Goal: Task Accomplishment & Management: Complete application form

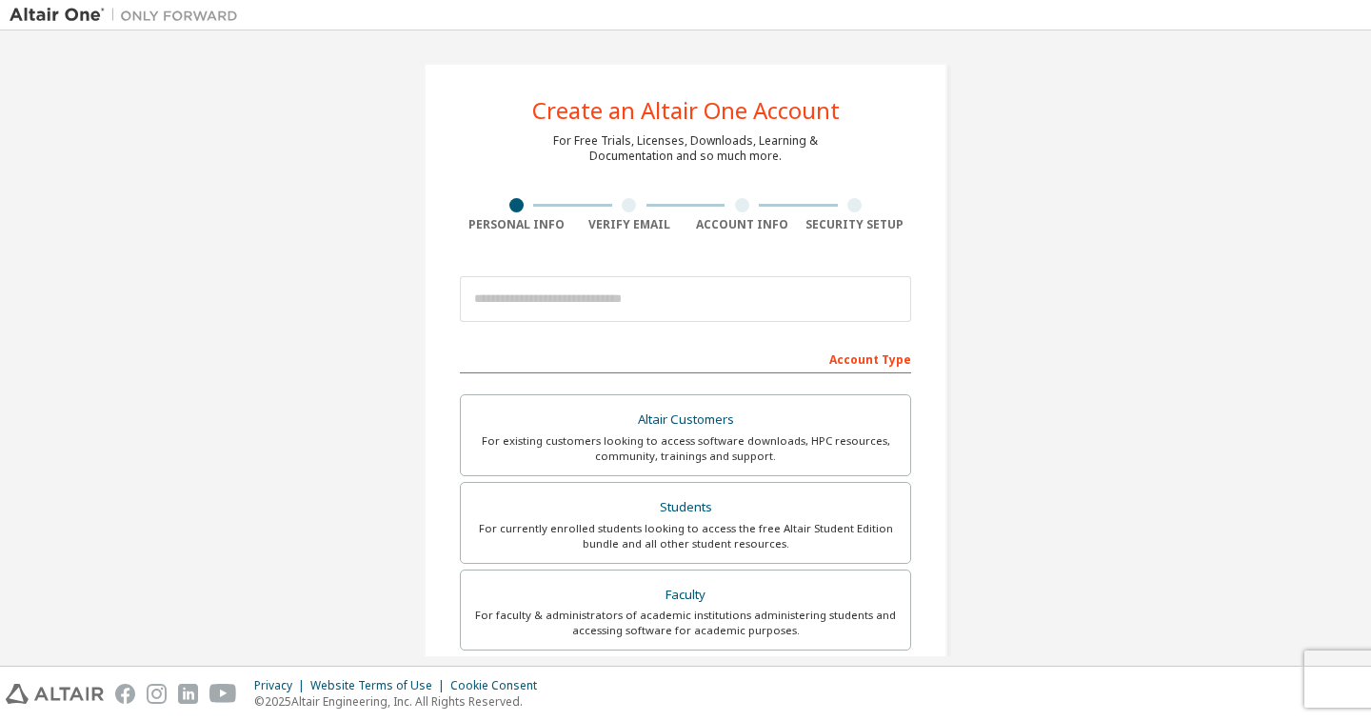
click at [578, 346] on div "Account Type" at bounding box center [685, 358] width 451 height 30
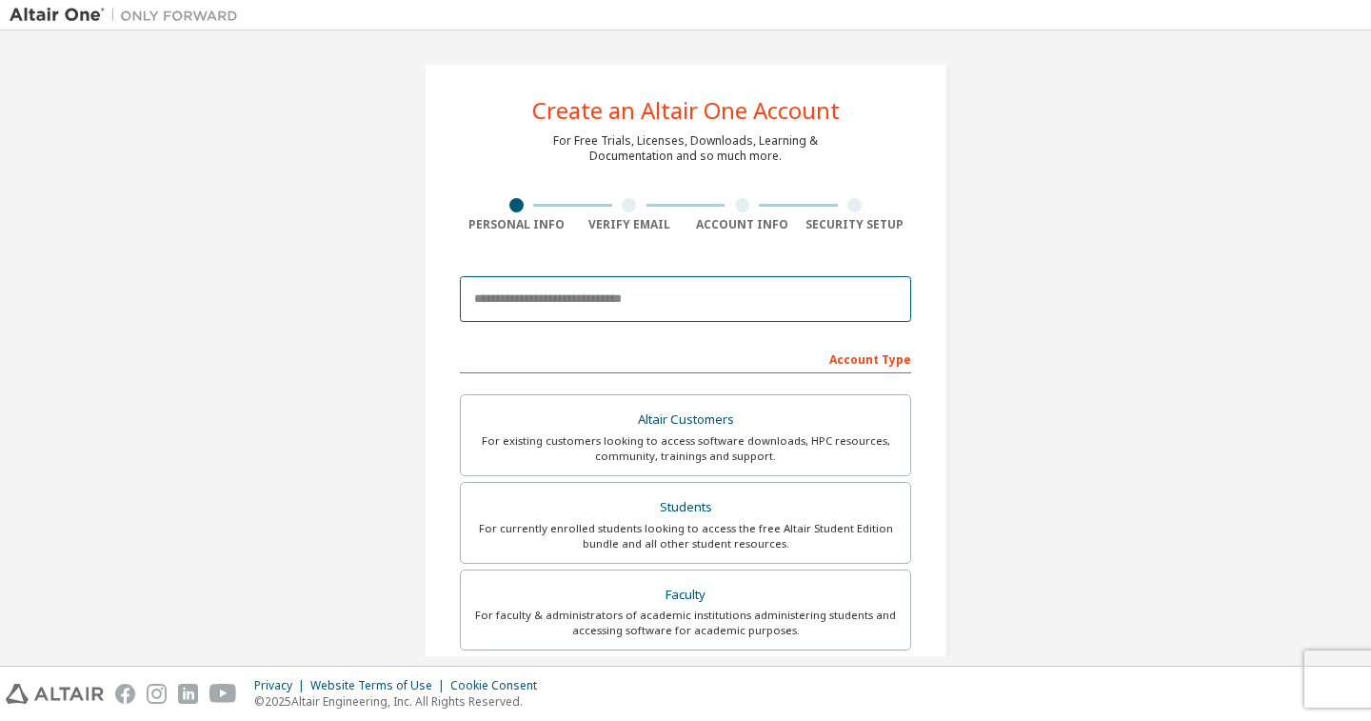
click at [547, 314] on input "email" at bounding box center [685, 299] width 451 height 46
click at [520, 319] on input "email" at bounding box center [685, 299] width 451 height 46
paste input "*******"
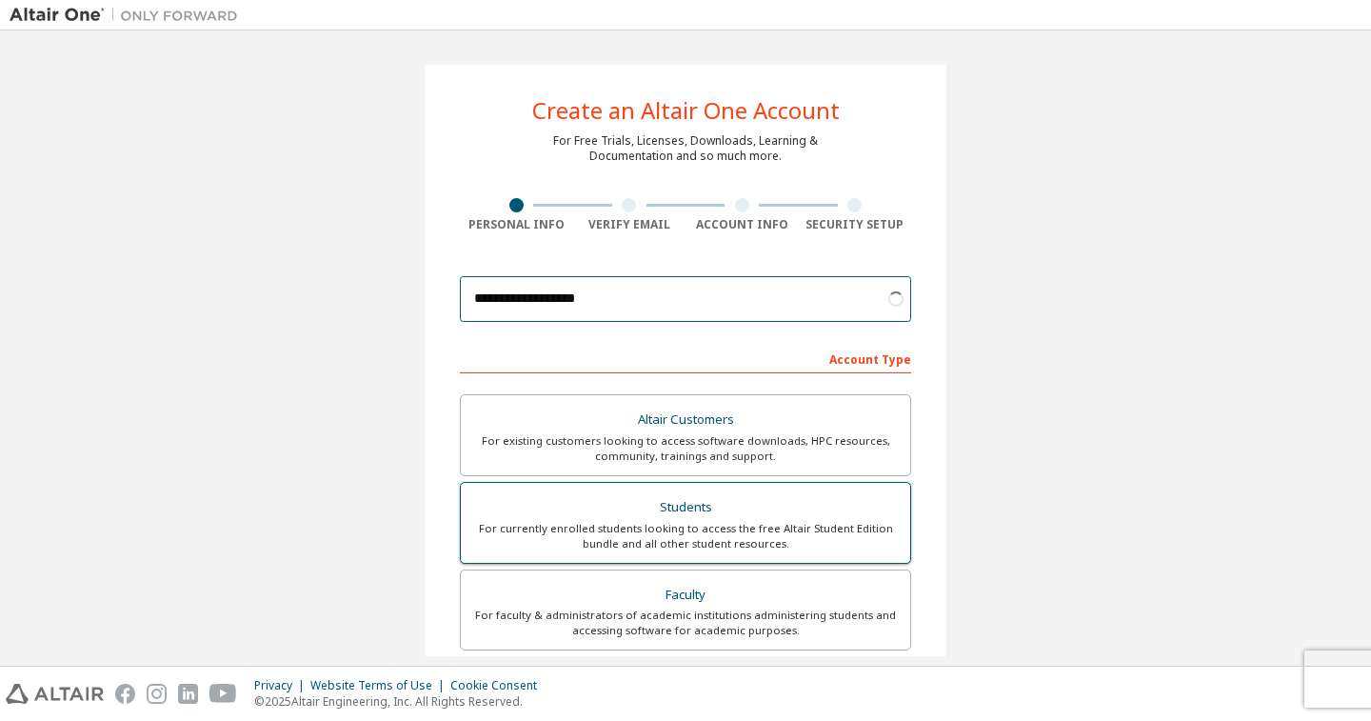
type input "**********"
click at [742, 496] on div "Students" at bounding box center [685, 507] width 426 height 27
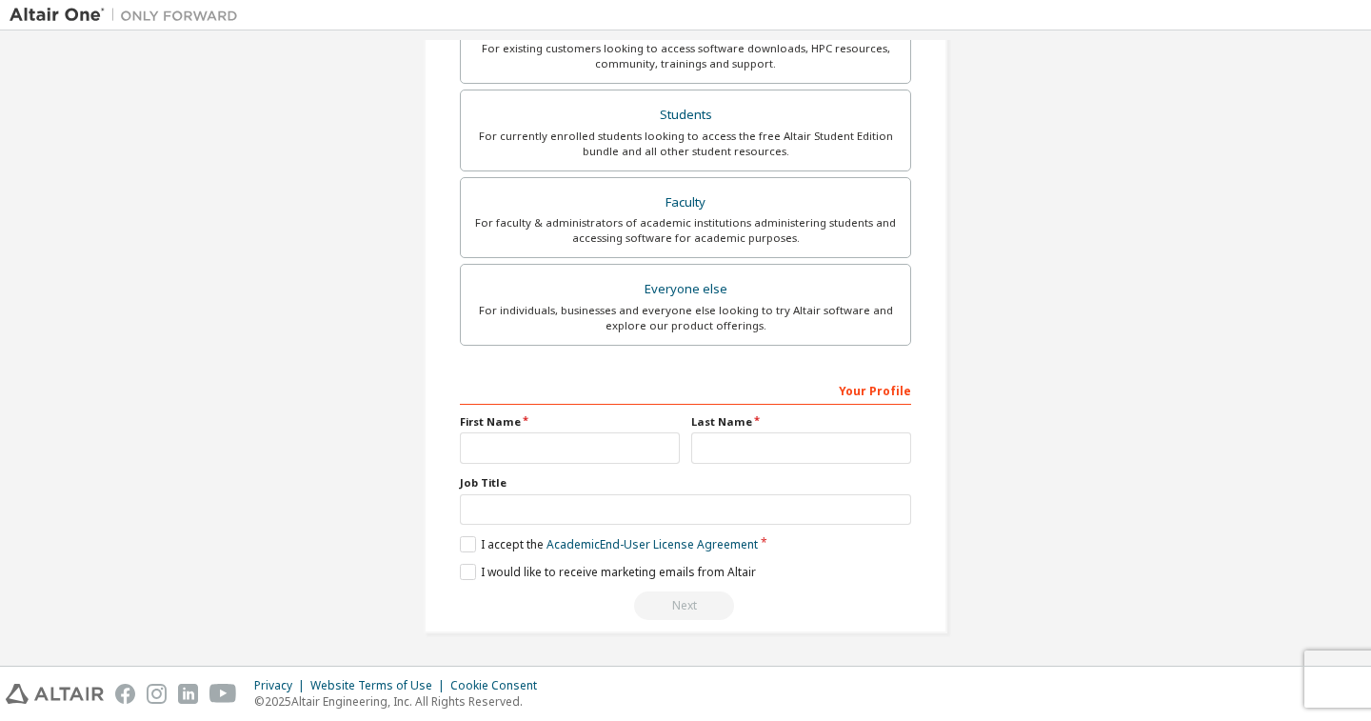
scroll to position [392, 0]
click at [632, 436] on input "text" at bounding box center [570, 447] width 220 height 31
click at [480, 498] on input "text" at bounding box center [685, 509] width 451 height 31
type input "*"
click at [535, 447] on input "text" at bounding box center [570, 447] width 220 height 31
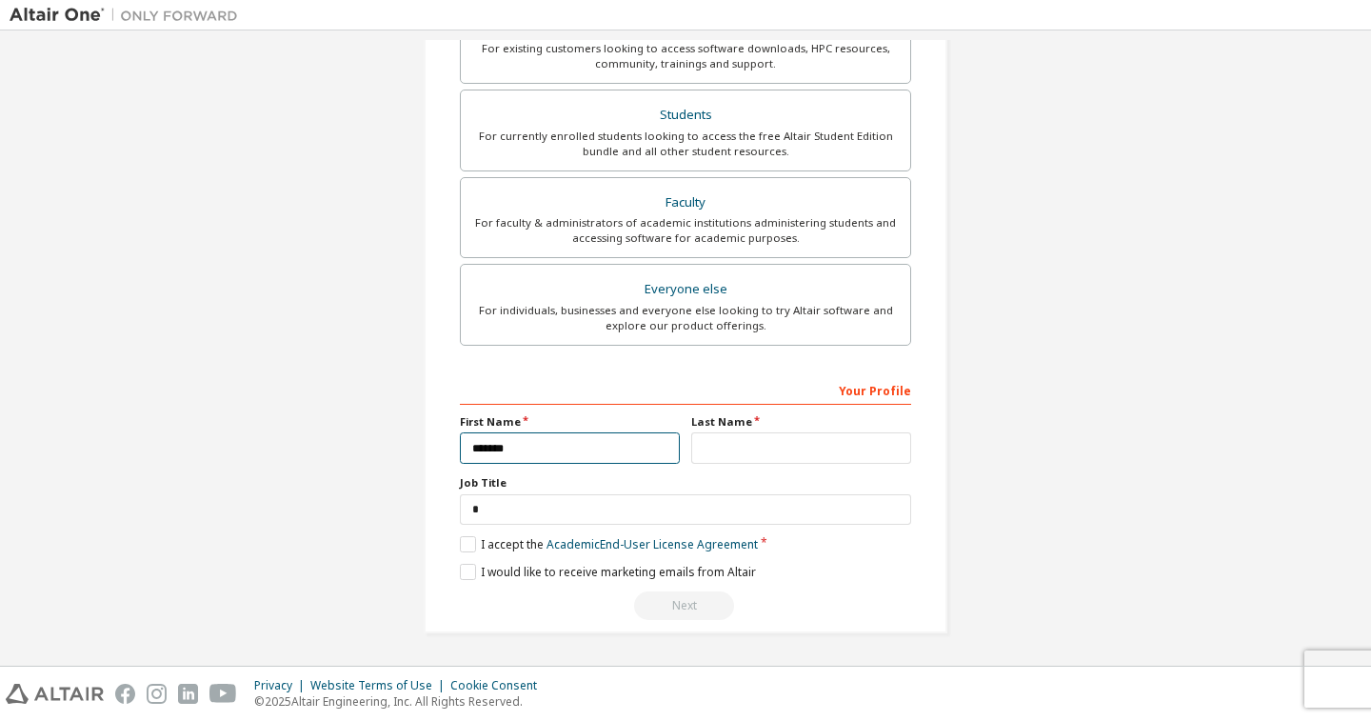
type input "*******"
click at [744, 436] on input "text" at bounding box center [801, 447] width 220 height 31
type input "*****"
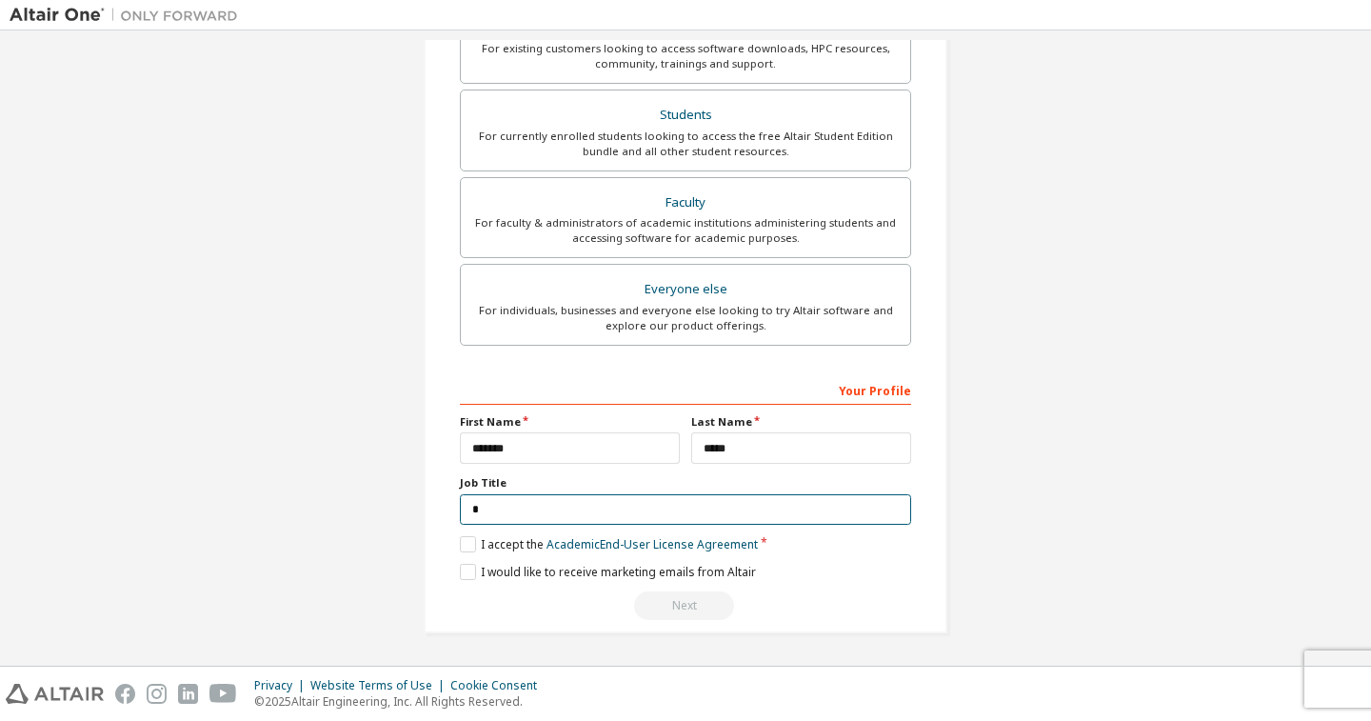
click at [466, 505] on input "*" at bounding box center [685, 509] width 451 height 31
click at [461, 552] on label "I accept the Academic End-User License Agreement" at bounding box center [609, 544] width 298 height 16
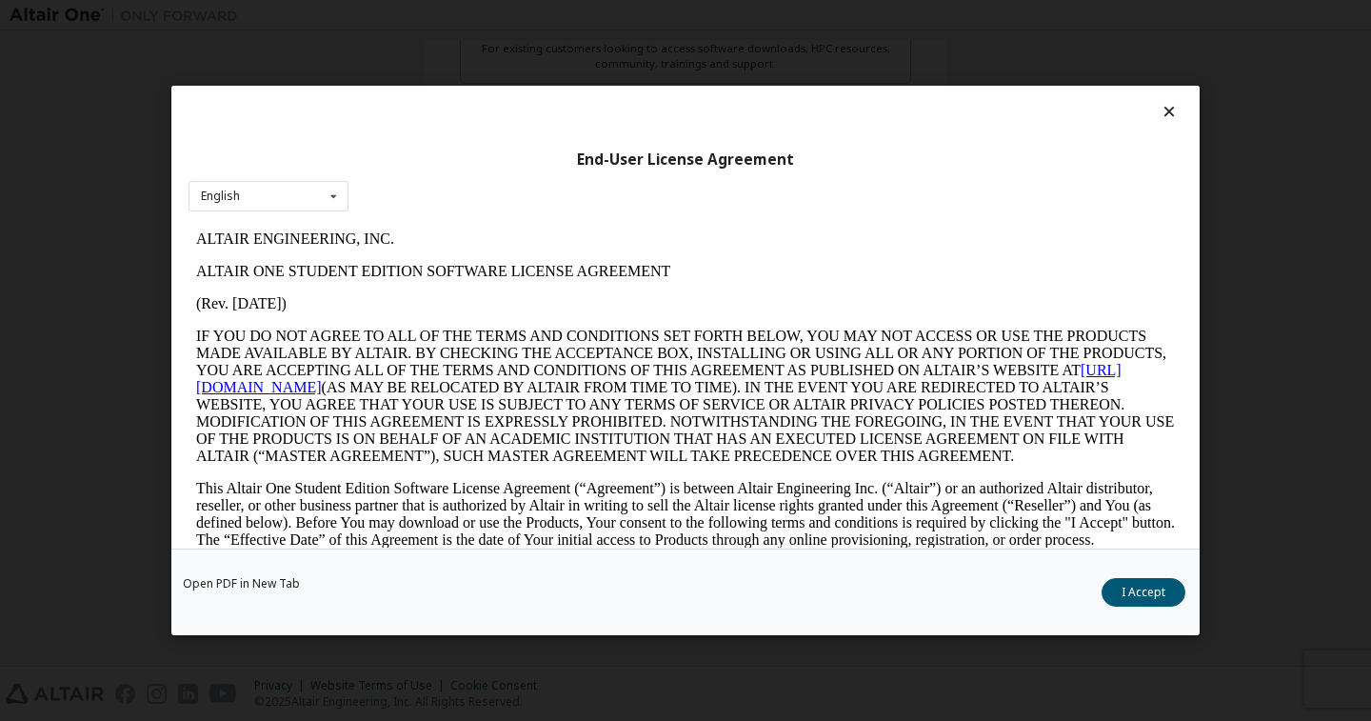
scroll to position [0, 0]
click at [1122, 585] on button "I Accept" at bounding box center [1143, 592] width 84 height 29
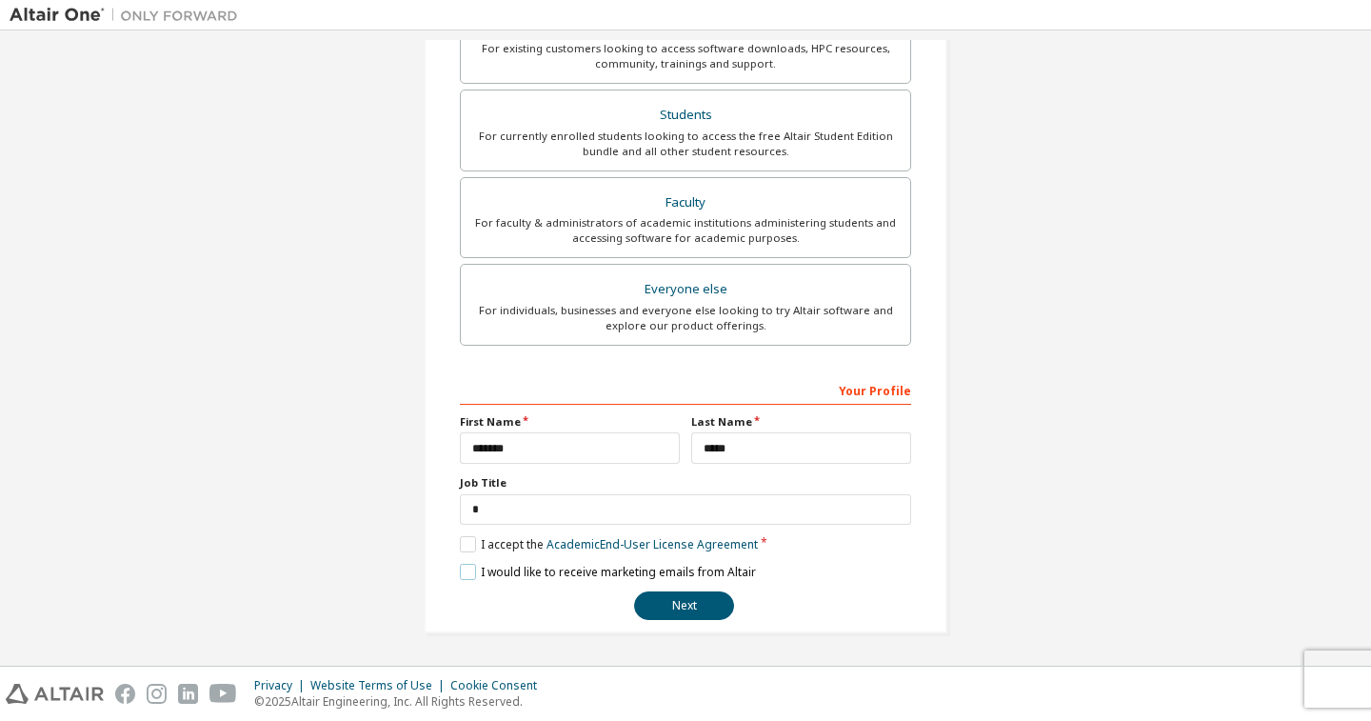
click at [462, 574] on label "I would like to receive marketing emails from Altair" at bounding box center [608, 572] width 296 height 16
click at [693, 611] on button "Next" at bounding box center [684, 605] width 100 height 29
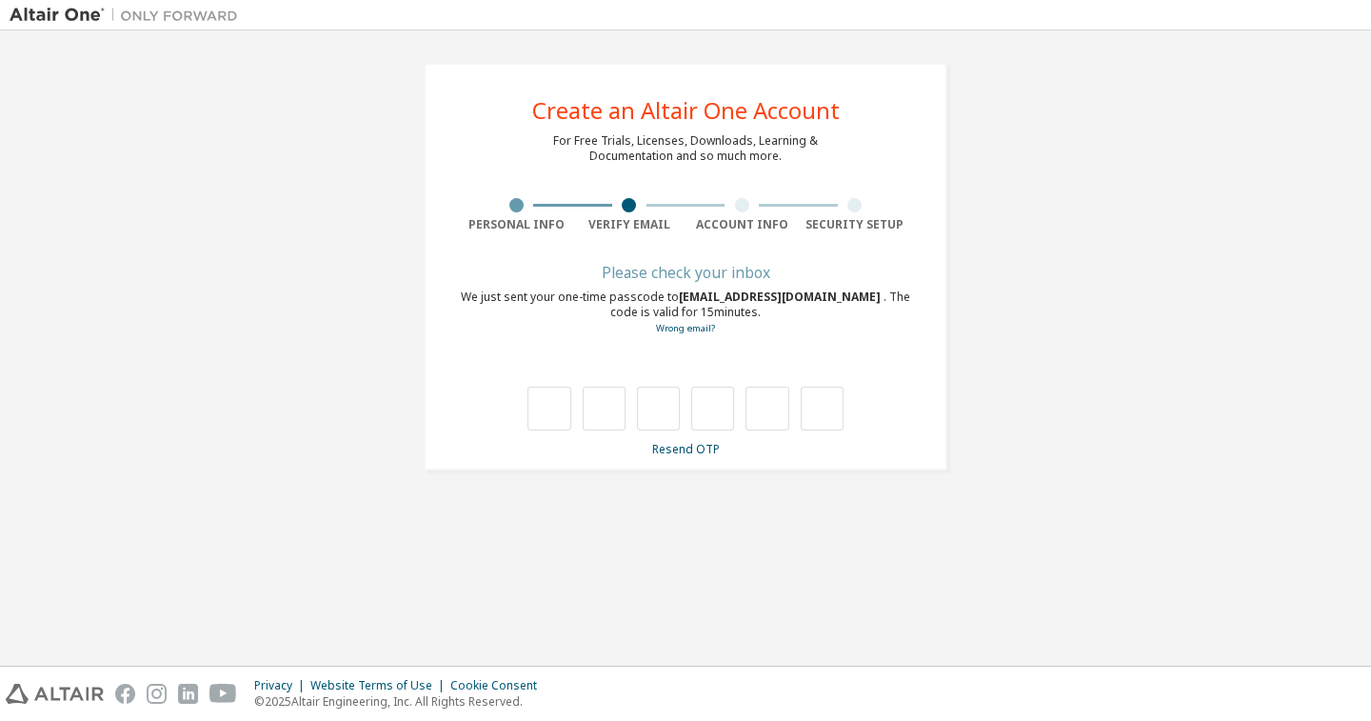
click at [591, 380] on div at bounding box center [685, 388] width 451 height 83
click at [597, 403] on input "text" at bounding box center [604, 409] width 43 height 44
type input "*"
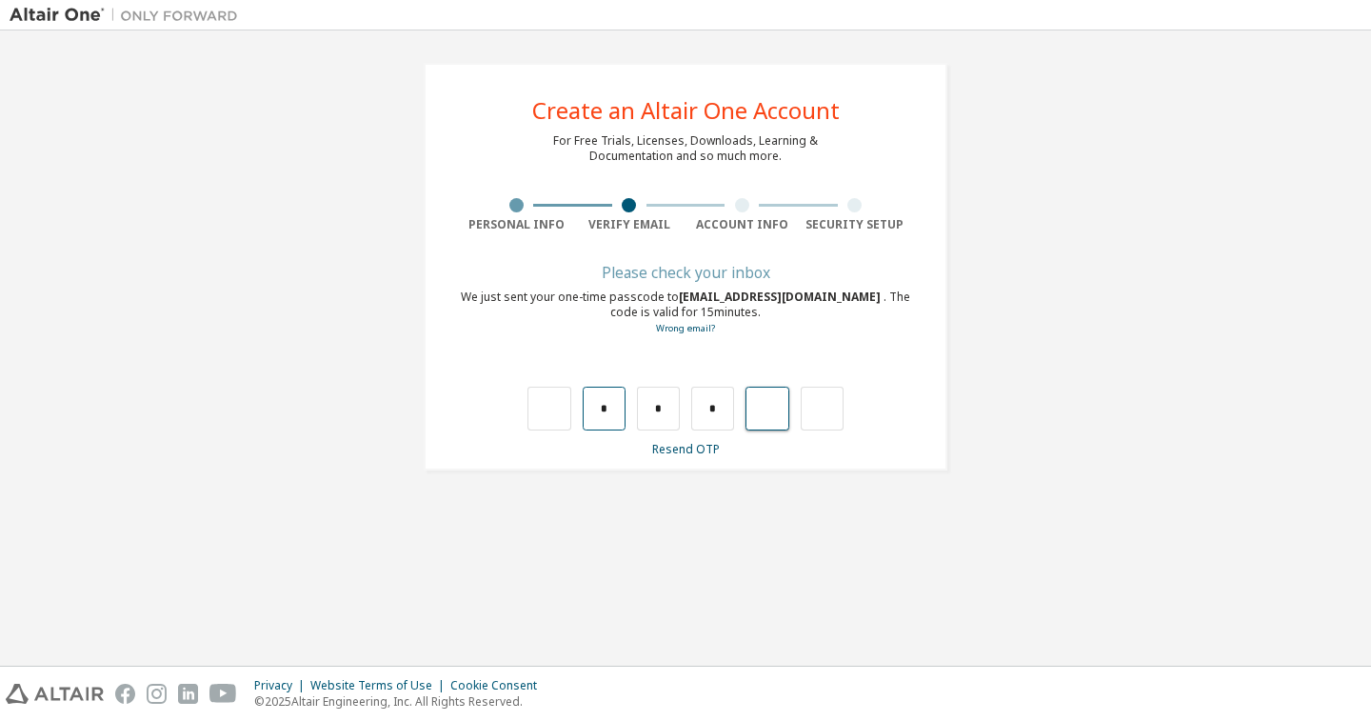
type input "*"
click at [590, 413] on input "text" at bounding box center [604, 409] width 43 height 44
click at [601, 401] on input "text" at bounding box center [604, 409] width 43 height 44
type input "*"
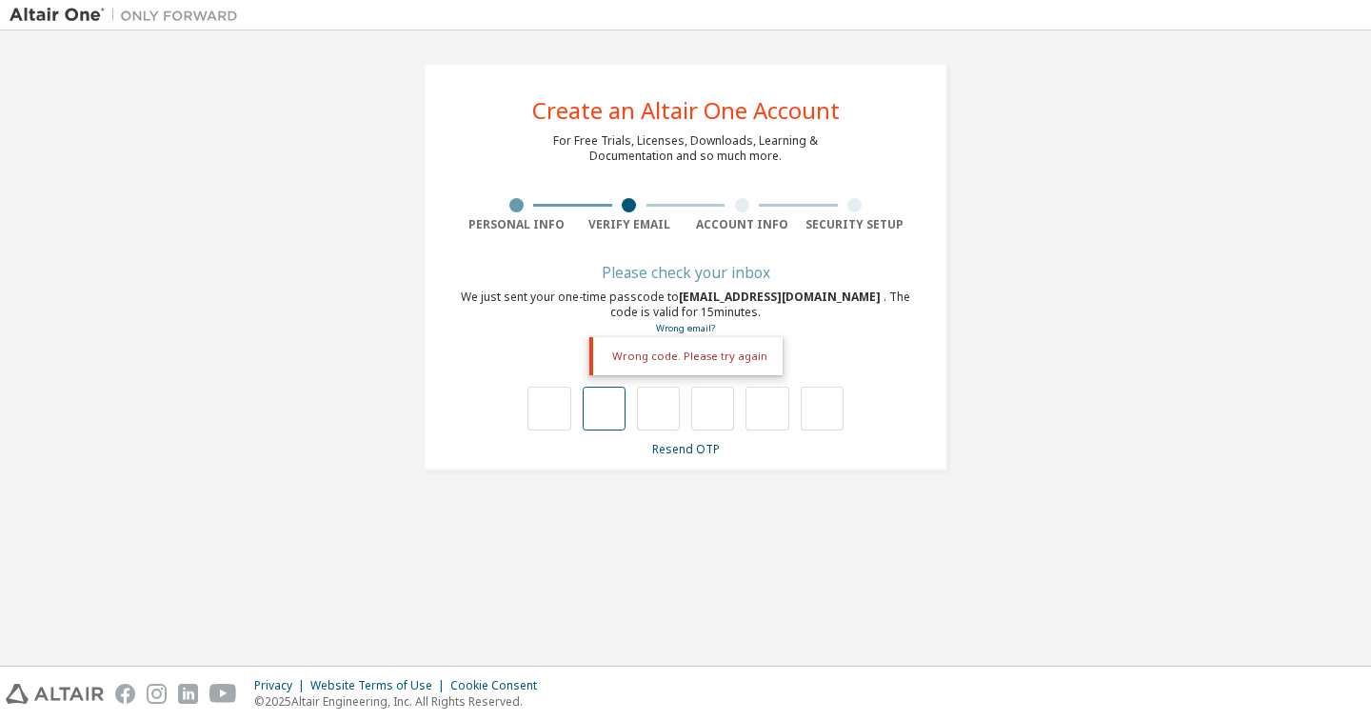
type input "*"
click at [597, 406] on input "text" at bounding box center [604, 409] width 43 height 44
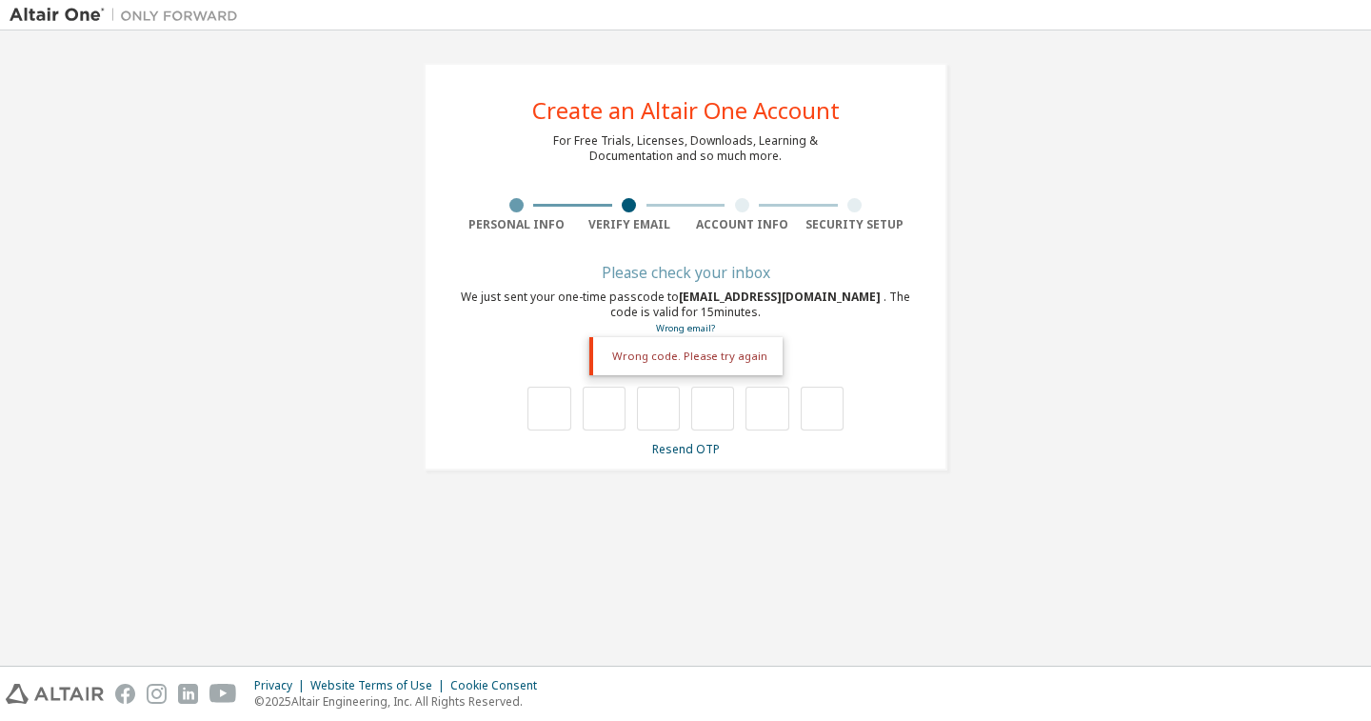
click at [572, 407] on div at bounding box center [685, 409] width 316 height 44
click at [566, 413] on input "text" at bounding box center [548, 409] width 43 height 44
type input "*"
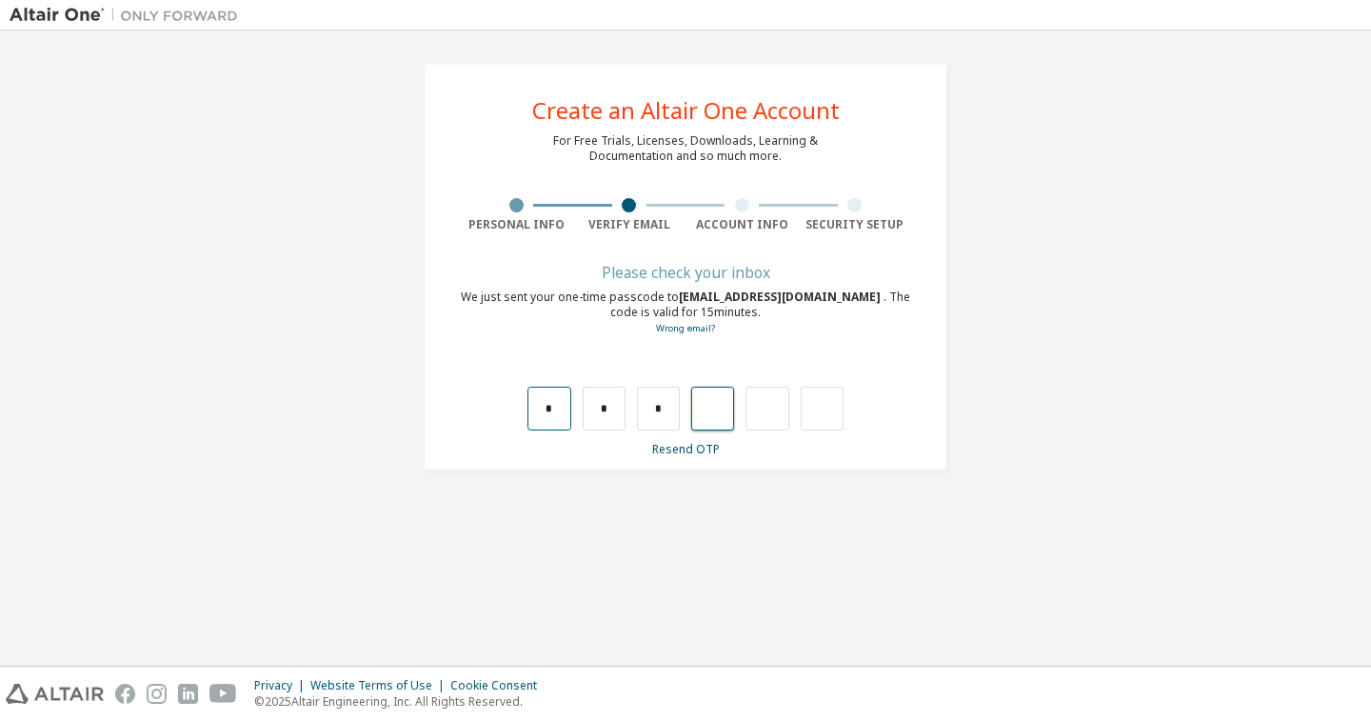
type input "*"
